Goal: Task Accomplishment & Management: Use online tool/utility

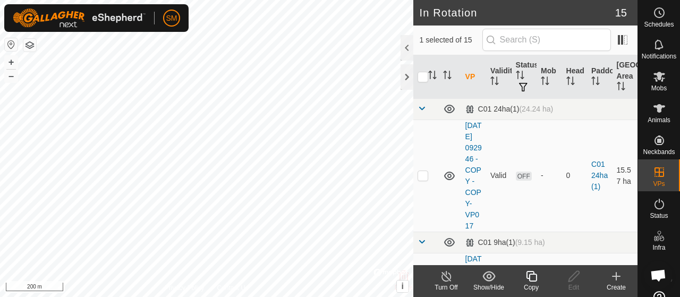
checkbox input "true"
checkbox input "false"
click at [403, 47] on div at bounding box center [407, 48] width 13 height 26
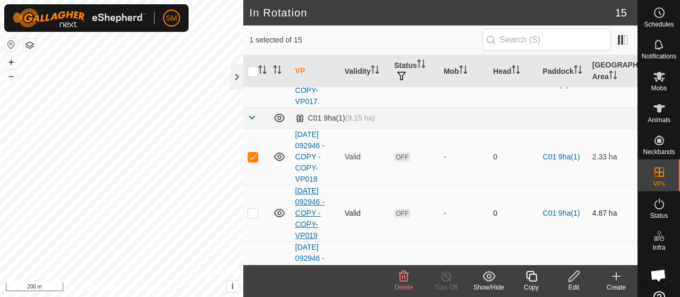
scroll to position [57, 0]
click at [403, 282] on icon at bounding box center [404, 276] width 10 height 11
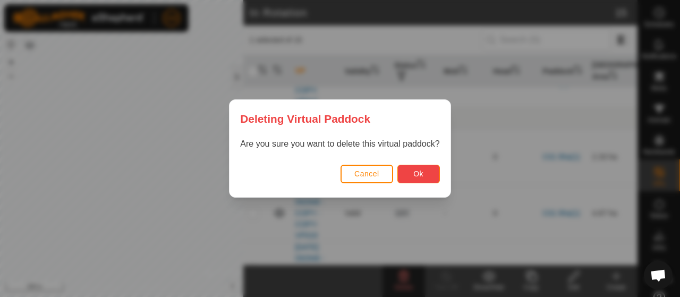
click at [414, 166] on button "Ok" at bounding box center [419, 174] width 43 height 19
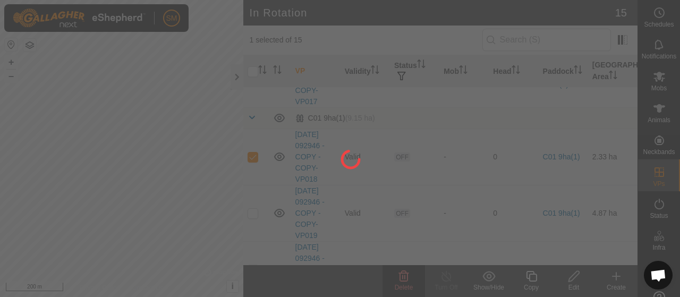
checkbox input "false"
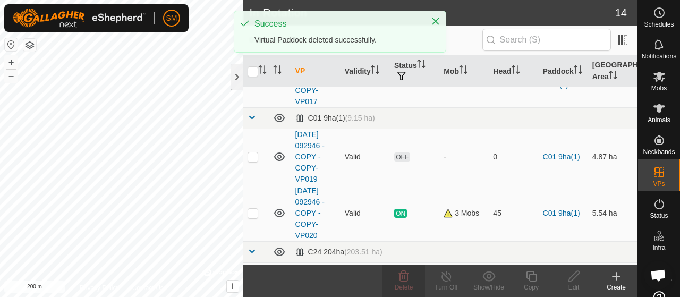
checkbox input "true"
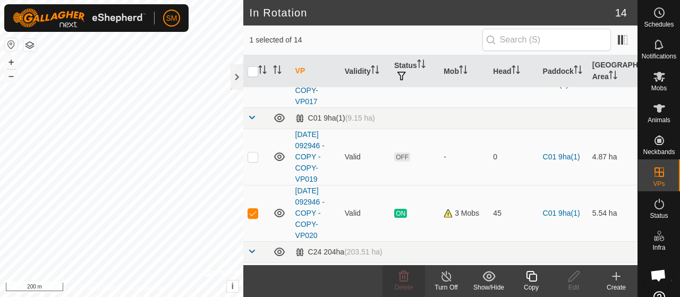
checkbox input "true"
checkbox input "false"
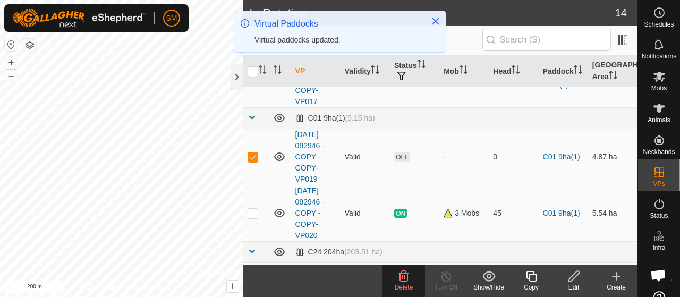
click at [579, 282] on icon at bounding box center [574, 276] width 13 height 13
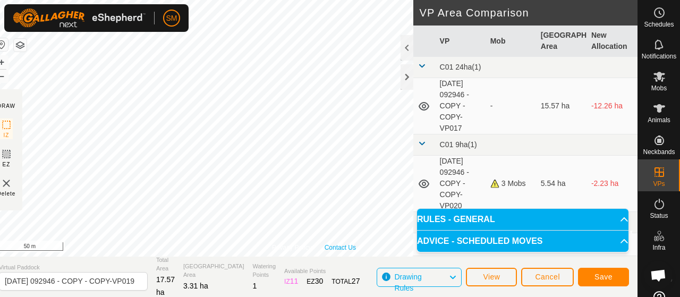
click at [331, 244] on div "Privacy Policy Contact Us Status: OFF Type: Inclusion Zone + – ⇧ i © Mapbox , ©…" at bounding box center [313, 128] width 647 height 257
click at [607, 275] on span "Save" at bounding box center [604, 277] width 18 height 9
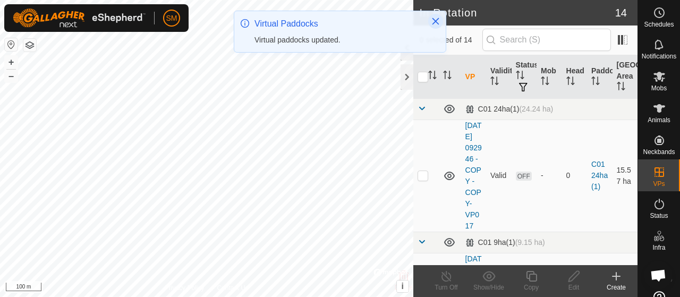
click at [437, 22] on icon "Close" at bounding box center [436, 21] width 9 height 9
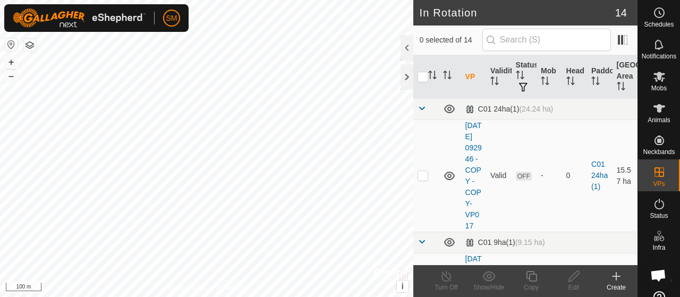
checkbox input "true"
click at [539, 276] on copy-svg-icon at bounding box center [531, 276] width 43 height 13
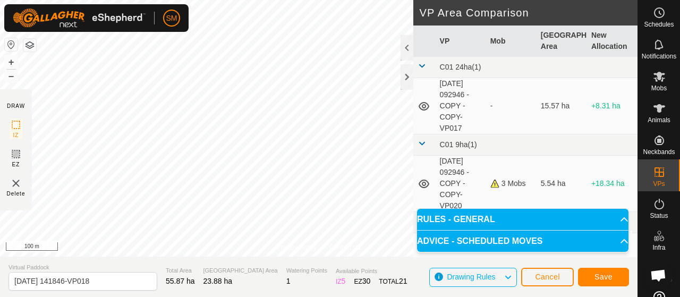
click at [373, 0] on html "SM Schedules Notifications Mobs Animals Neckbands VPs Status Infra Heatmap Help…" at bounding box center [340, 148] width 680 height 297
click at [615, 268] on button "Save" at bounding box center [603, 277] width 51 height 19
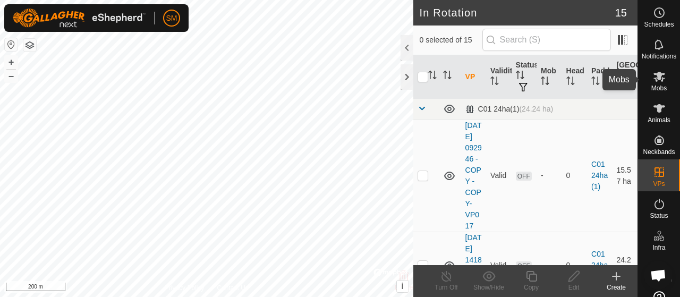
click at [644, 18] on div "Schedules" at bounding box center [659, 16] width 42 height 32
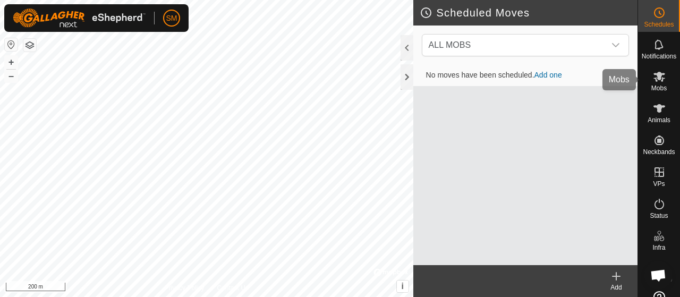
click at [652, 68] on div "Mobs" at bounding box center [659, 80] width 42 height 32
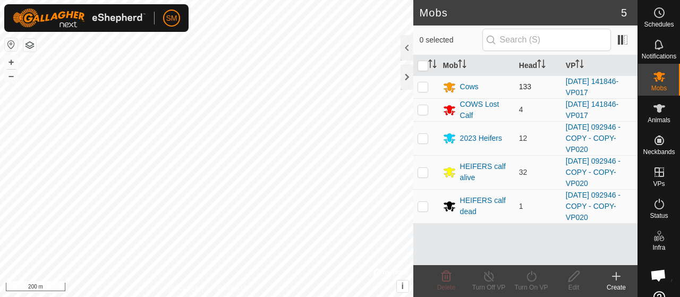
click at [427, 86] on p-checkbox at bounding box center [423, 86] width 11 height 9
checkbox input "true"
click at [426, 105] on p-checkbox at bounding box center [423, 109] width 11 height 9
checkbox input "true"
click at [530, 271] on icon at bounding box center [531, 276] width 13 height 13
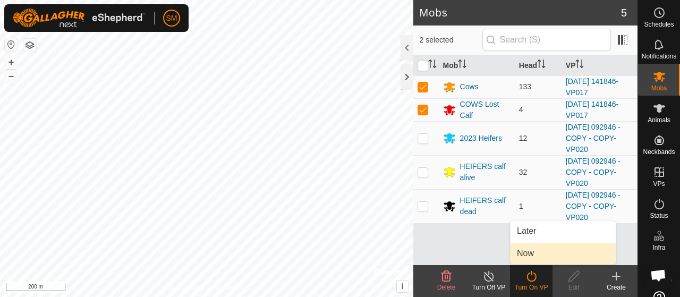
click at [531, 256] on span "Now" at bounding box center [525, 253] width 17 height 13
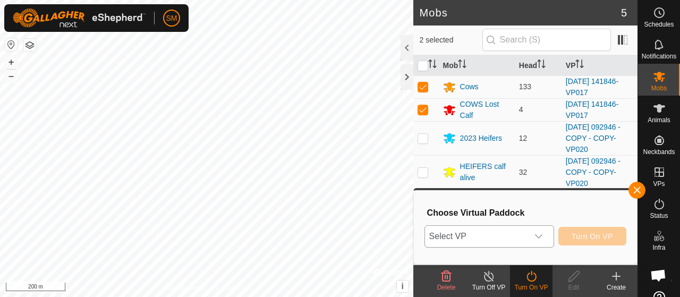
click at [514, 242] on span "Select VP" at bounding box center [476, 236] width 103 height 21
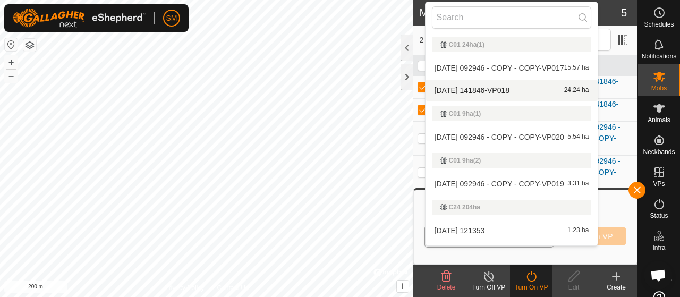
click at [529, 87] on div "[DATE] 141846-VP018 24.24 ha" at bounding box center [512, 90] width 160 height 13
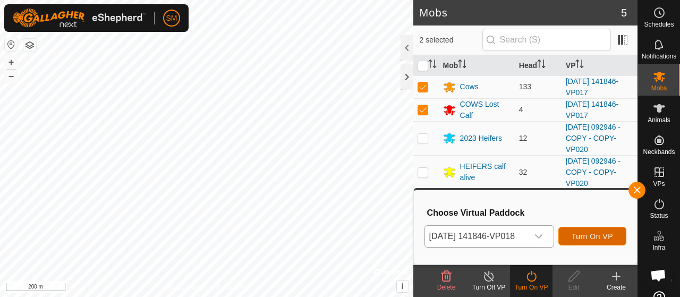
click at [585, 233] on span "Turn On VP" at bounding box center [592, 236] width 41 height 9
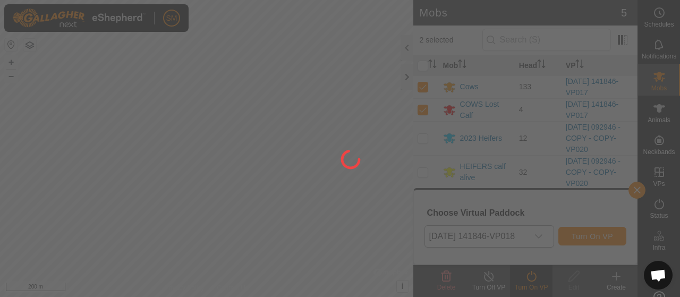
click at [585, 233] on div at bounding box center [340, 148] width 680 height 297
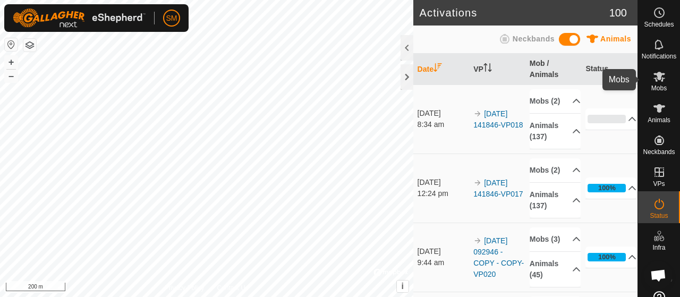
click at [654, 81] on icon at bounding box center [659, 76] width 13 height 13
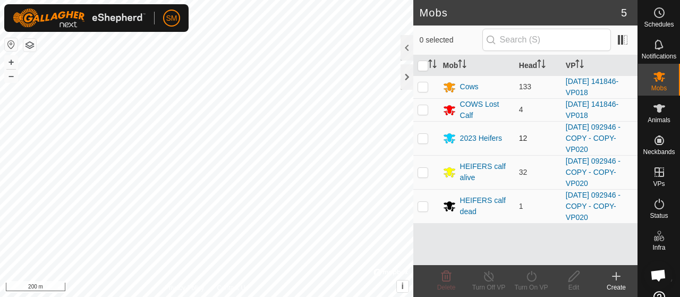
click at [427, 140] on p-checkbox at bounding box center [423, 138] width 11 height 9
checkbox input "true"
click at [425, 173] on p-checkbox at bounding box center [423, 172] width 11 height 9
checkbox input "true"
click at [424, 211] on td at bounding box center [427, 206] width 26 height 34
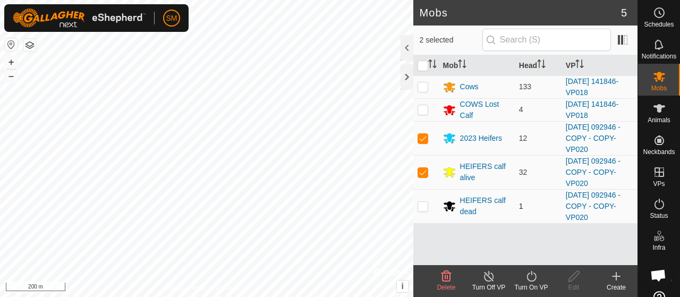
checkbox input "true"
click at [537, 278] on icon at bounding box center [531, 276] width 13 height 13
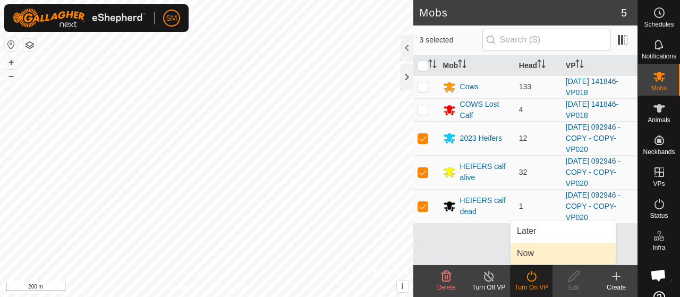
click at [537, 257] on link "Now" at bounding box center [563, 253] width 105 height 21
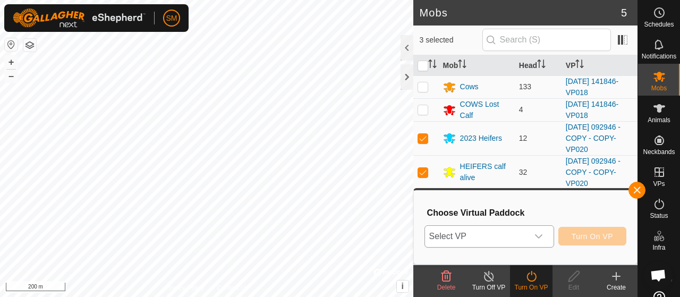
click at [519, 242] on span "Select VP" at bounding box center [476, 236] width 103 height 21
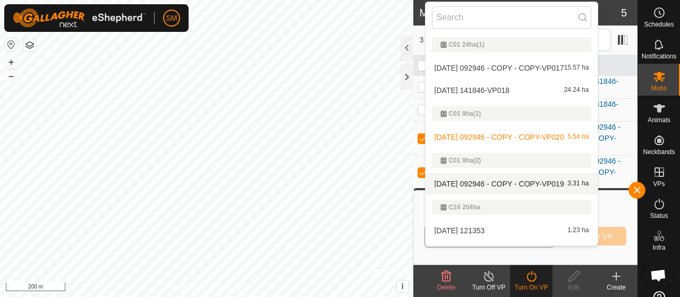
click at [517, 181] on span "[DATE] 092946 - COPY - COPY-VP019" at bounding box center [500, 183] width 130 height 7
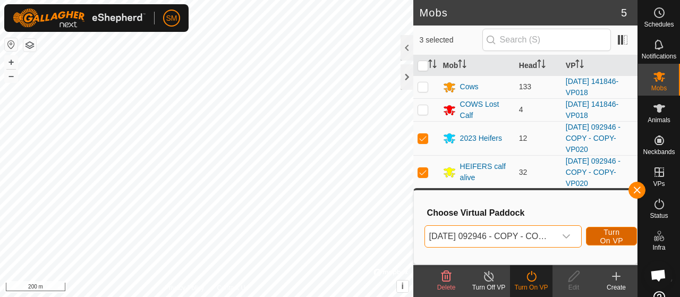
click at [600, 233] on span "Turn On VP" at bounding box center [612, 236] width 24 height 17
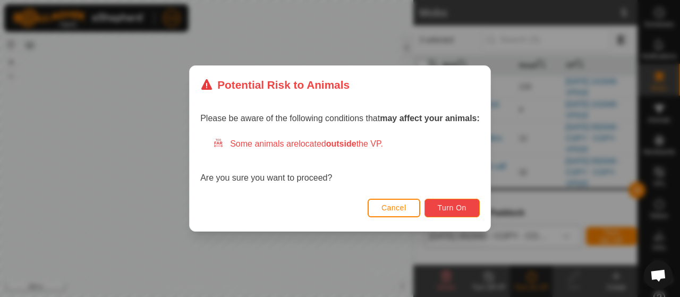
click at [455, 205] on span "Turn On" at bounding box center [452, 208] width 29 height 9
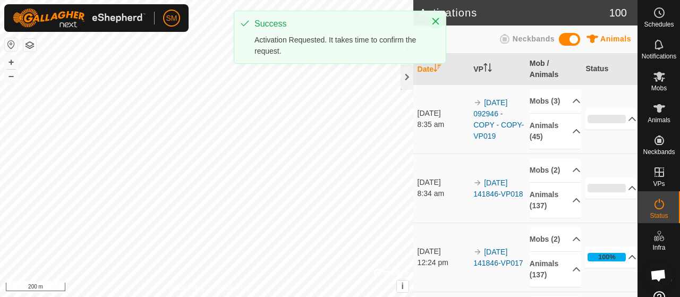
click at [440, 20] on button "Close" at bounding box center [435, 21] width 15 height 15
